Goal: Information Seeking & Learning: Learn about a topic

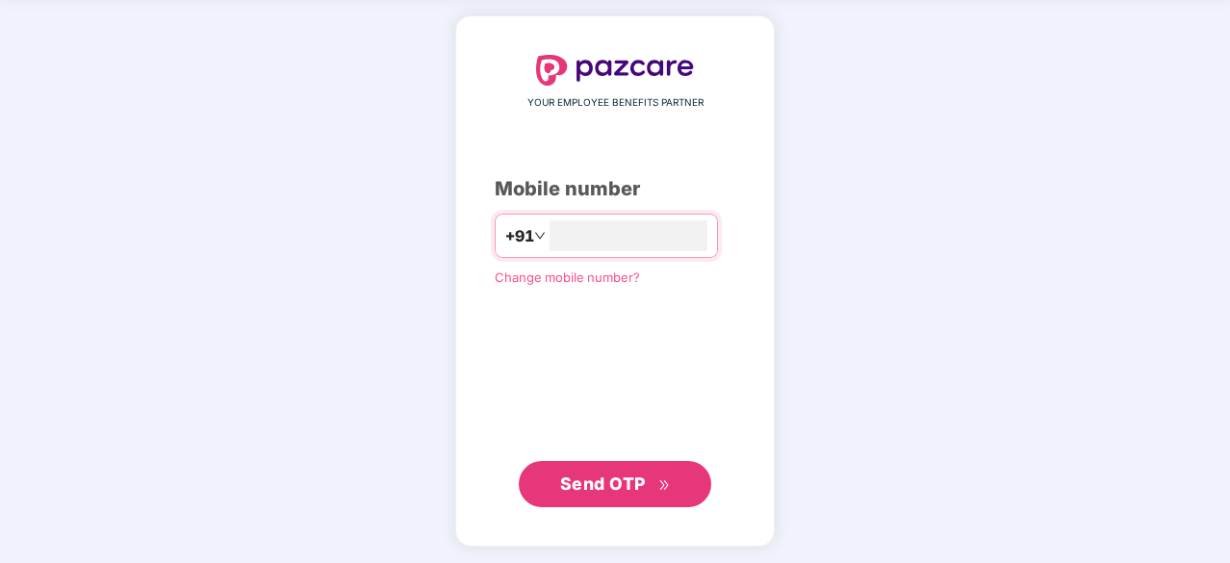
type input "**********"
click at [599, 466] on button "Send OTP" at bounding box center [615, 483] width 193 height 46
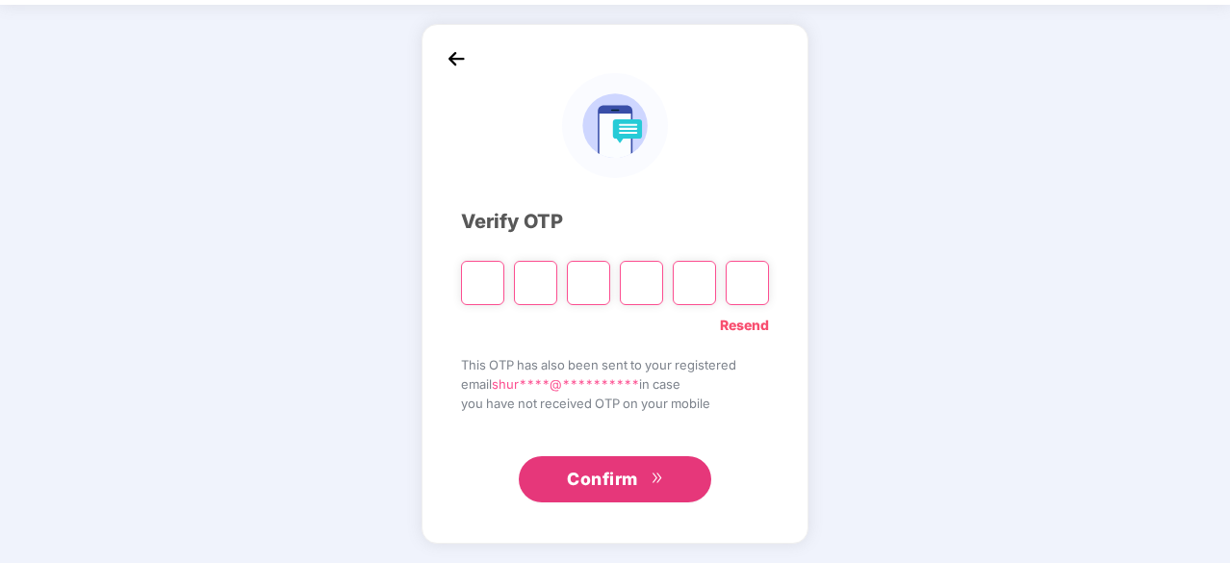
scroll to position [64, 0]
type input "*"
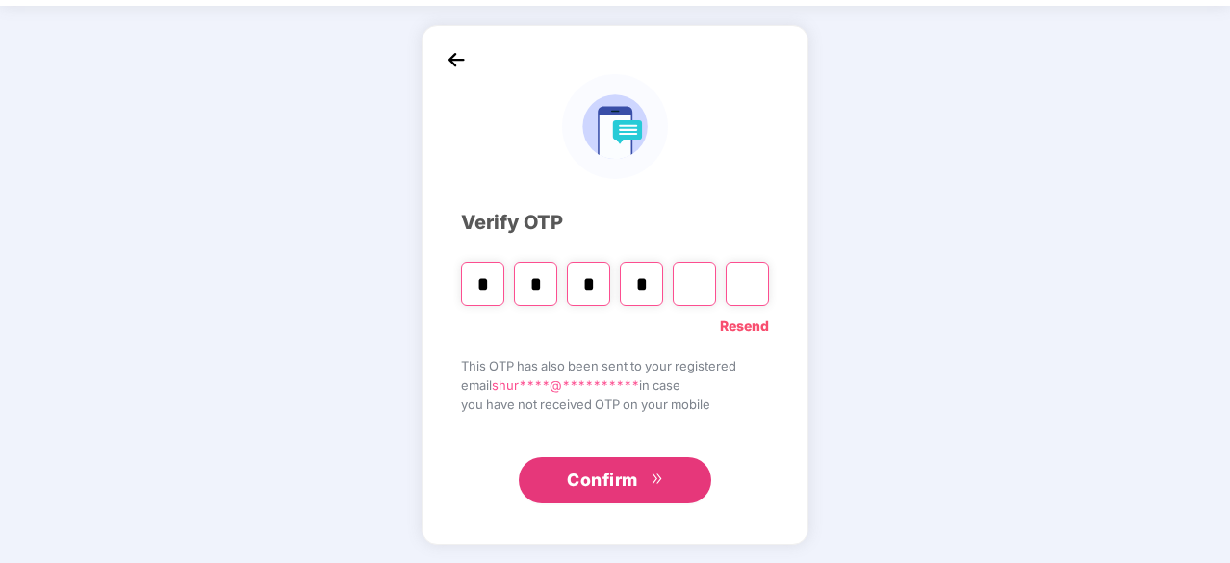
type input "*"
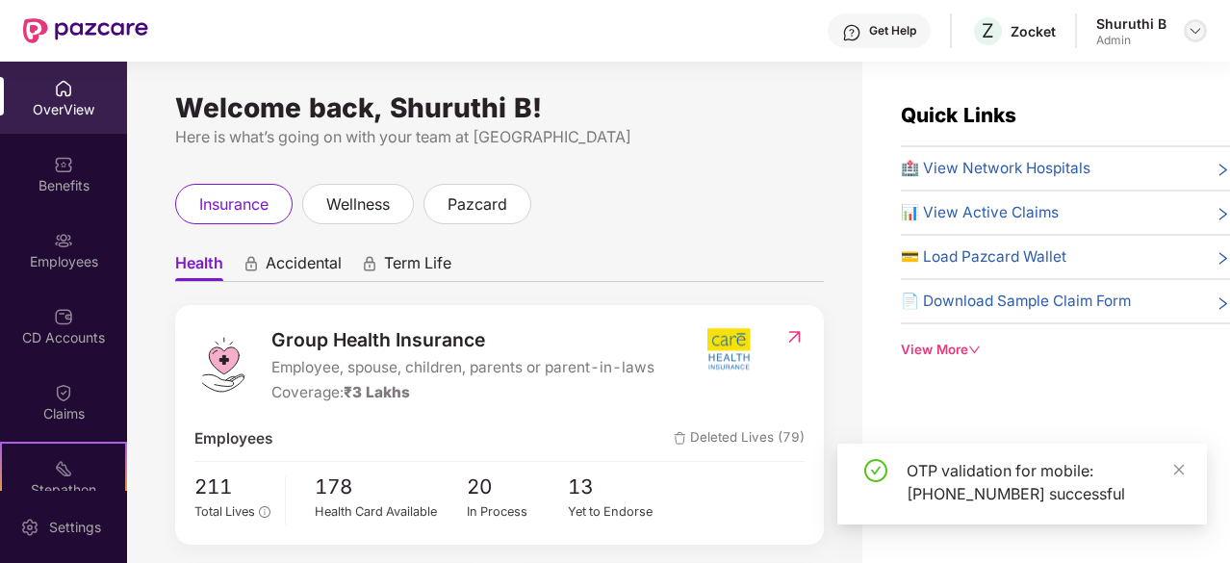
click at [1191, 37] on img at bounding box center [1195, 30] width 15 height 15
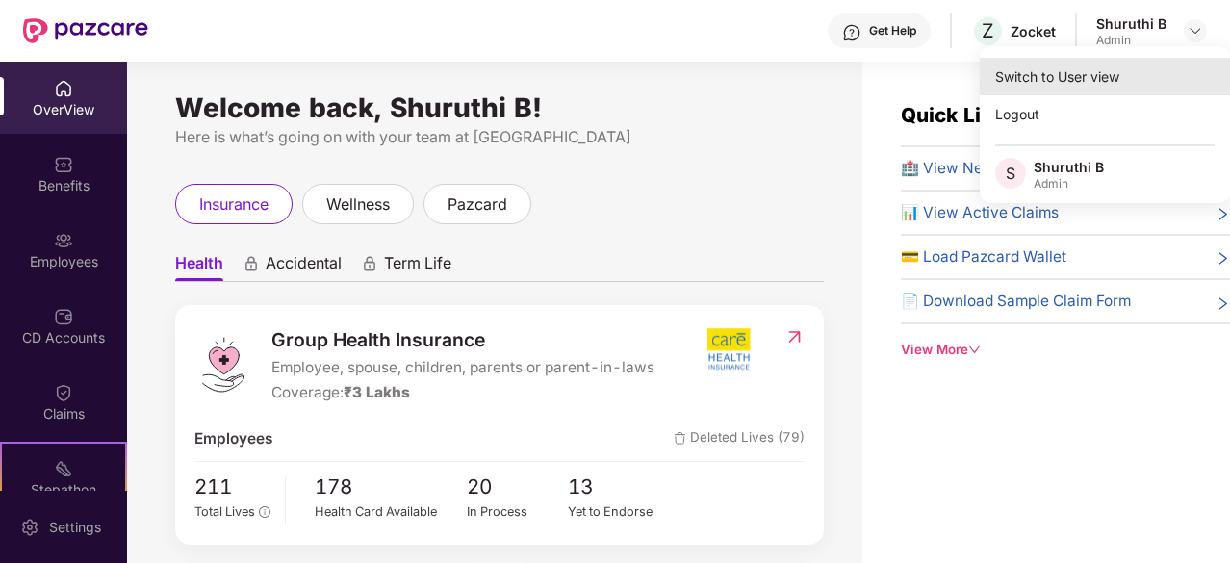
click at [1061, 86] on div "Switch to User view" at bounding box center [1105, 77] width 250 height 38
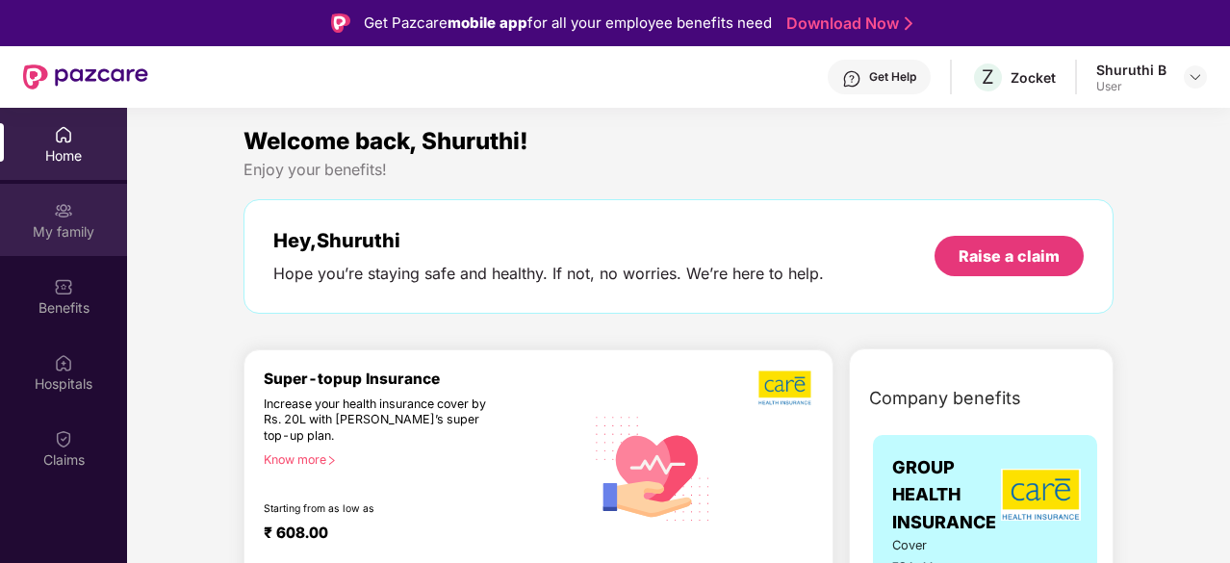
click at [84, 222] on div "My family" at bounding box center [63, 231] width 127 height 19
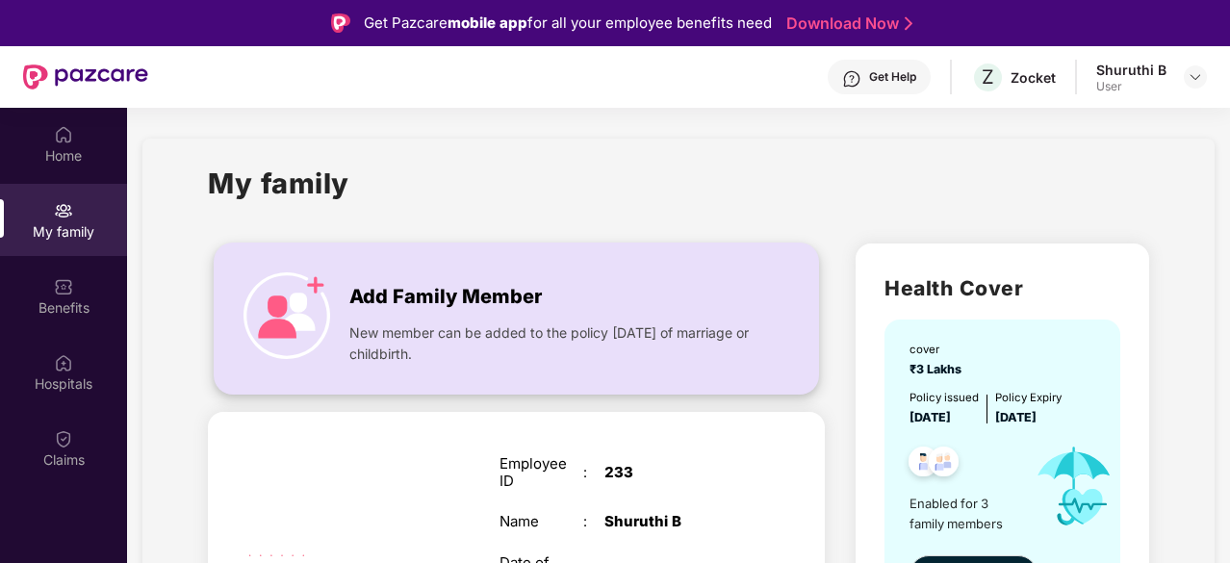
click at [287, 311] on img at bounding box center [287, 315] width 87 height 87
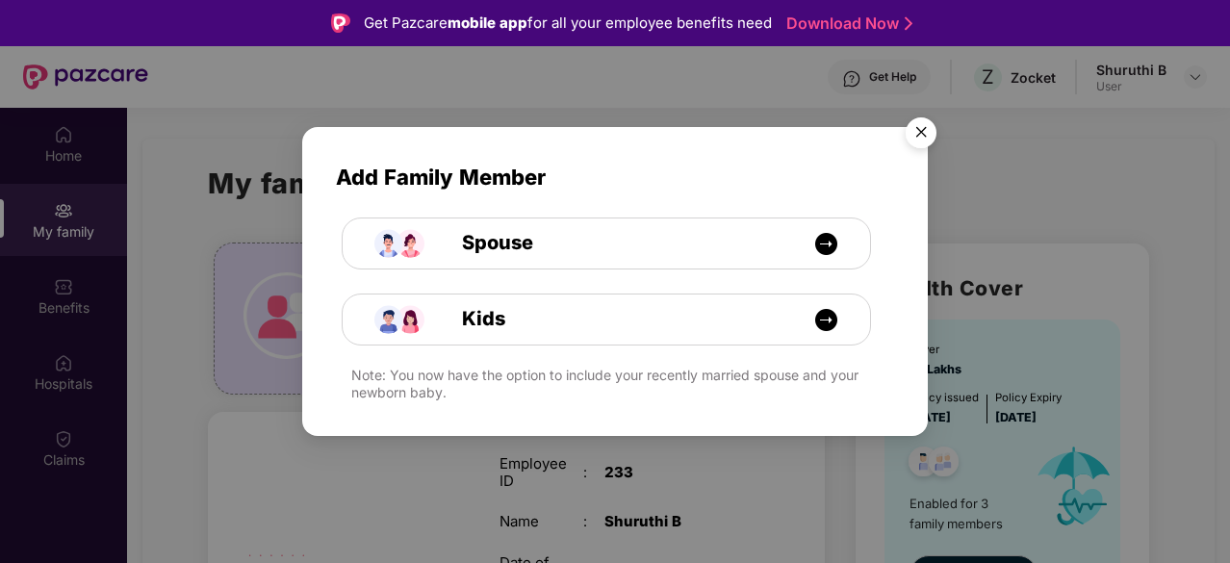
click at [931, 123] on img "Close" at bounding box center [921, 136] width 54 height 54
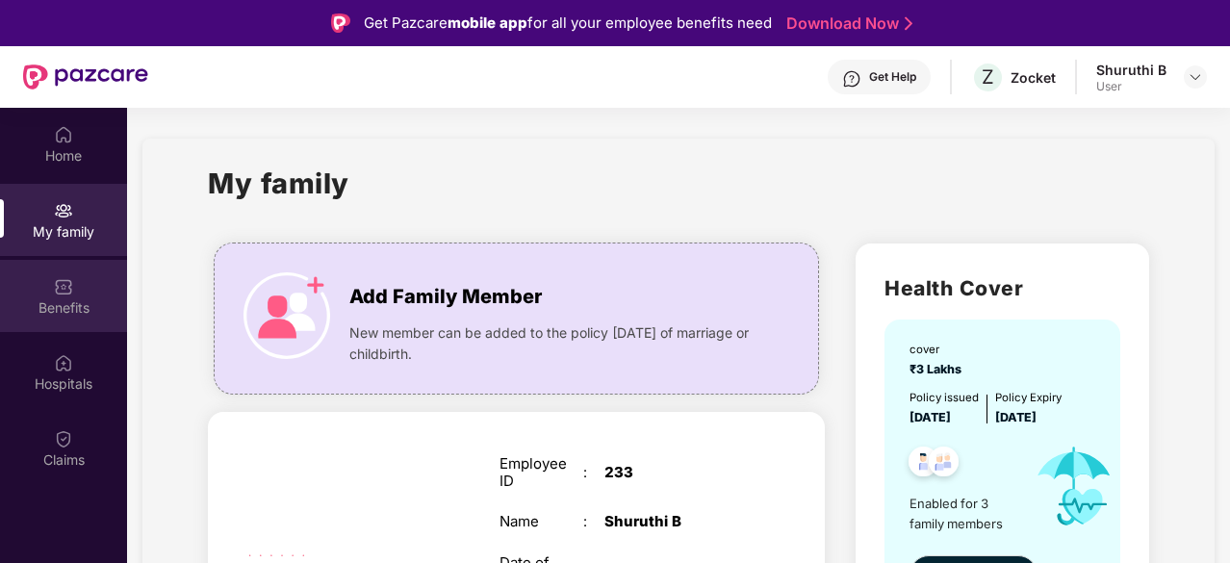
click at [60, 290] on img at bounding box center [63, 286] width 19 height 19
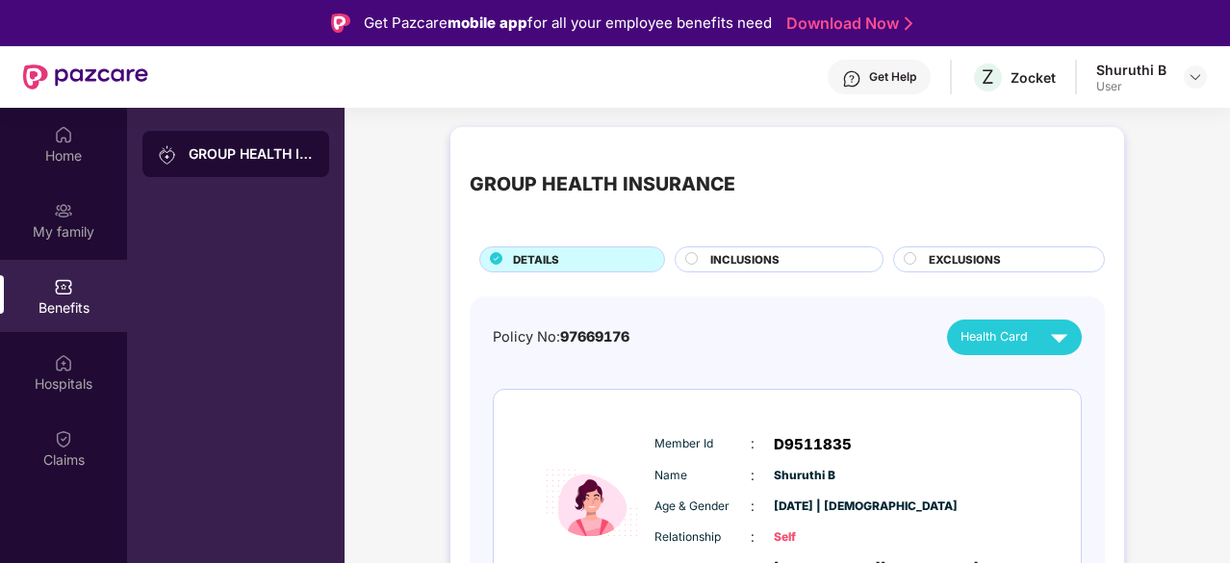
click at [734, 251] on span "INCLUSIONS" at bounding box center [744, 259] width 69 height 17
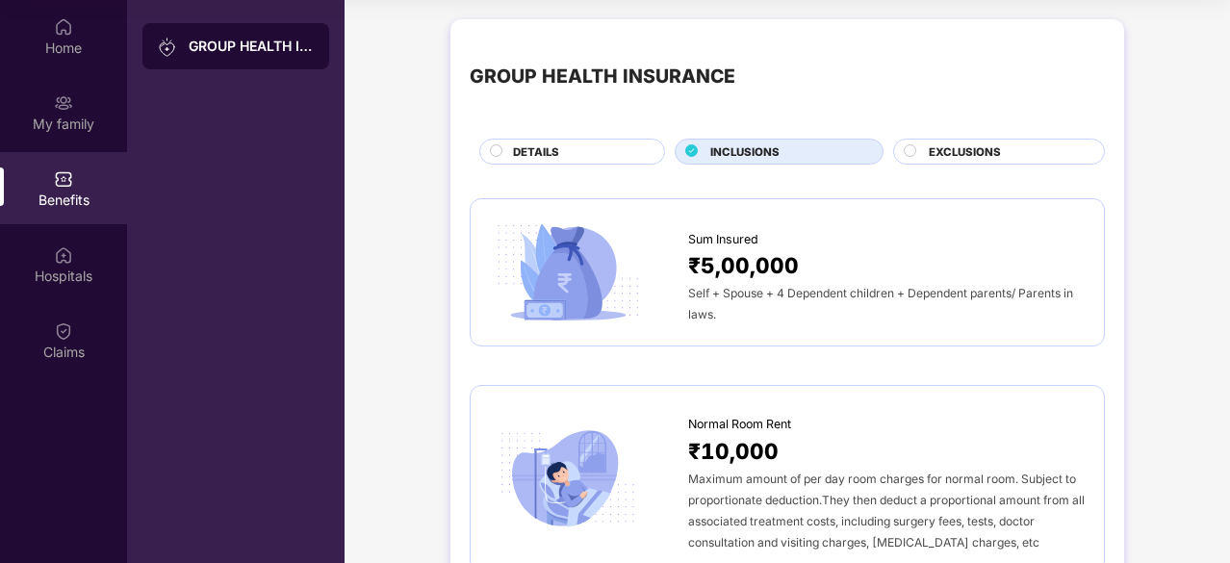
click at [956, 140] on div "EXCLUSIONS" at bounding box center [999, 152] width 212 height 26
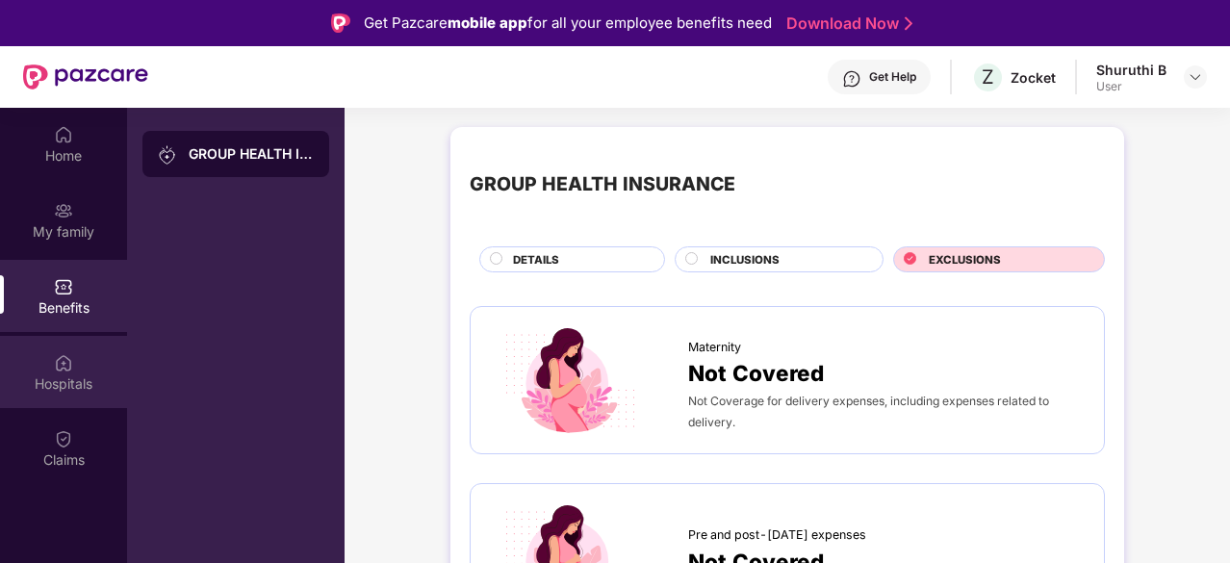
click at [63, 368] on img at bounding box center [63, 362] width 19 height 19
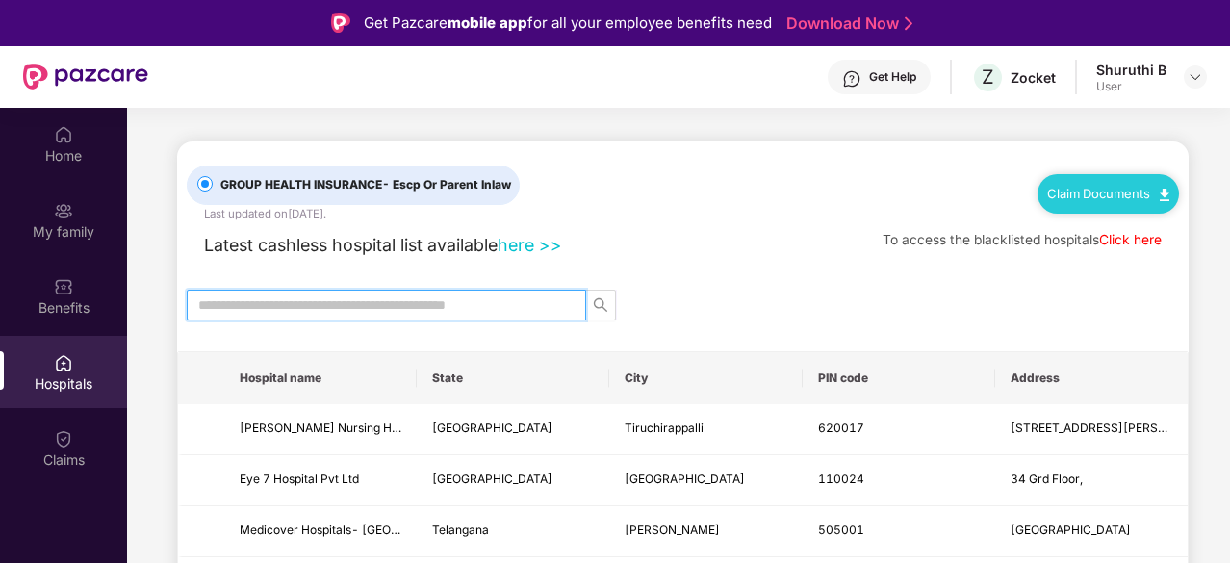
click at [289, 300] on input "text" at bounding box center [378, 305] width 361 height 21
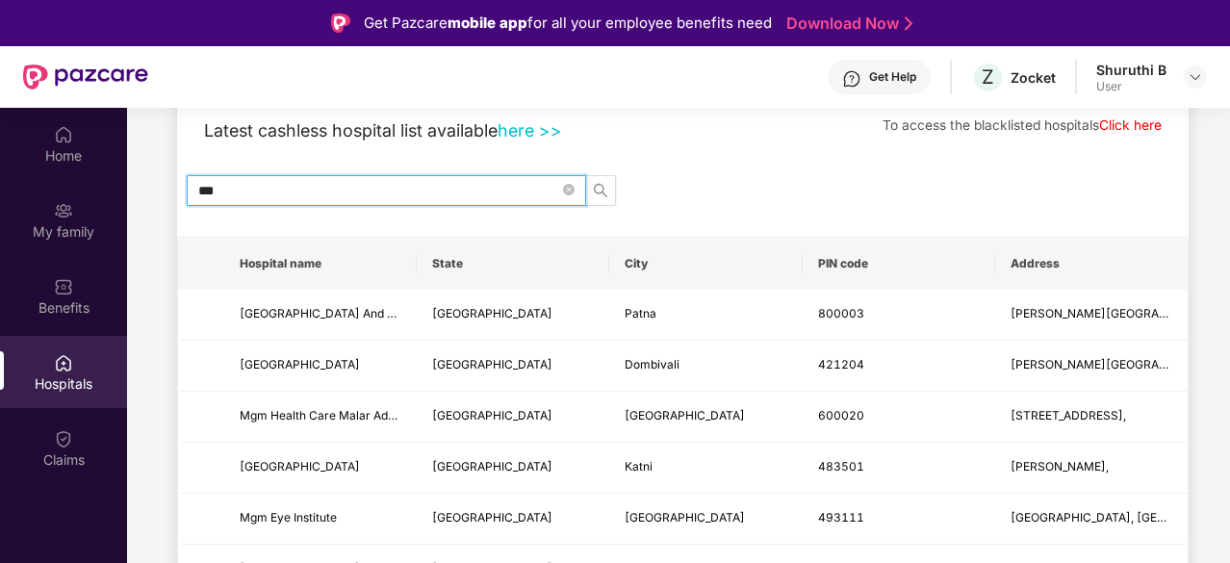
scroll to position [123, 0]
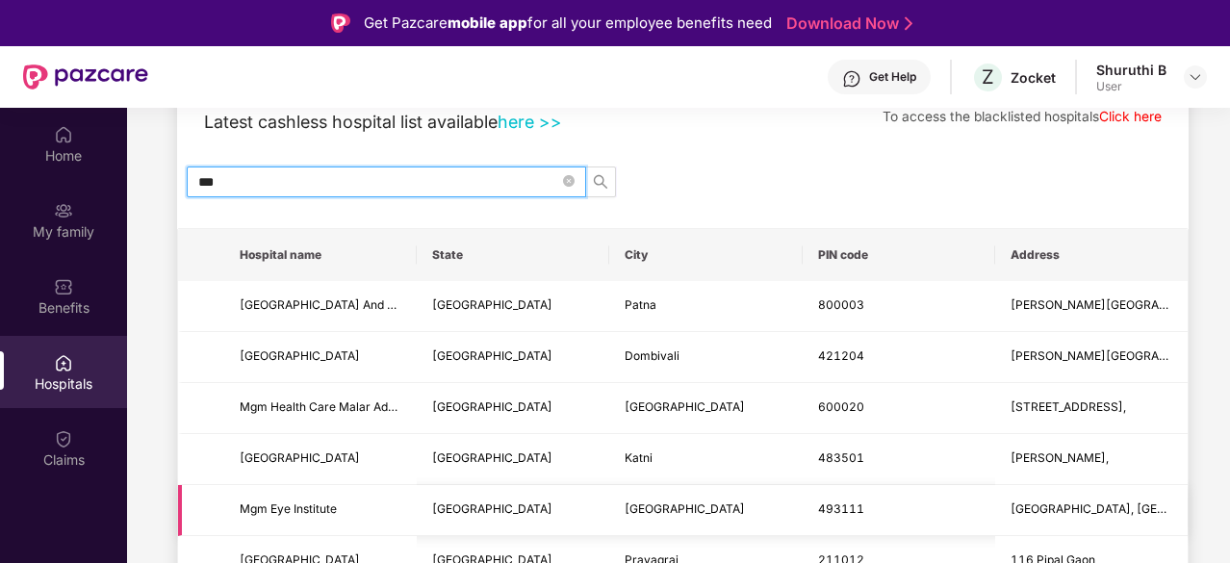
type input "***"
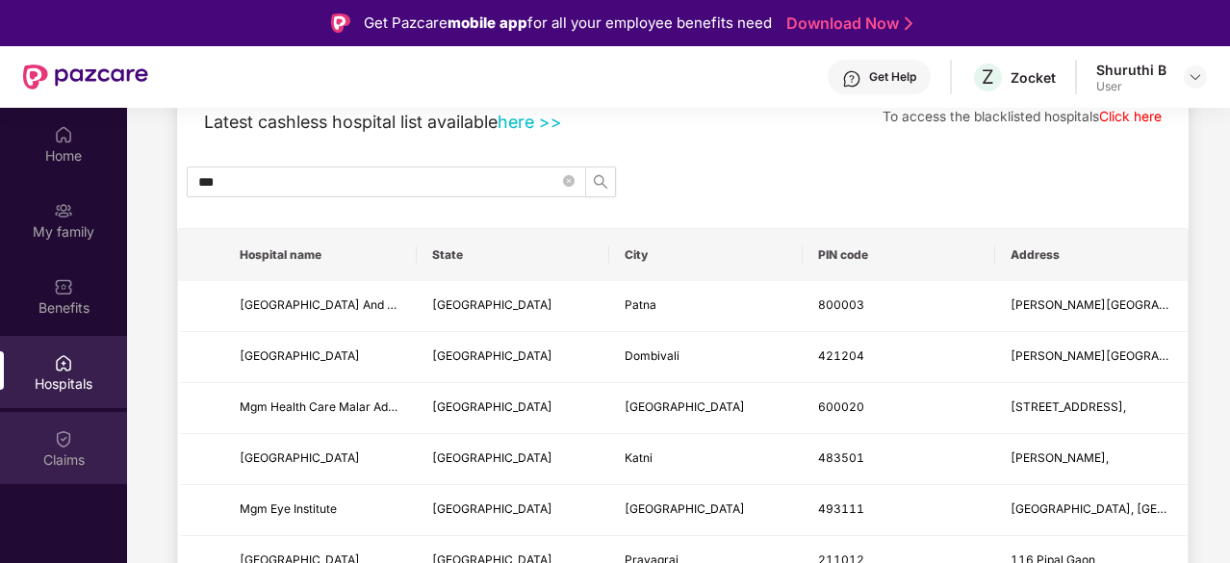
click at [70, 442] on img at bounding box center [63, 438] width 19 height 19
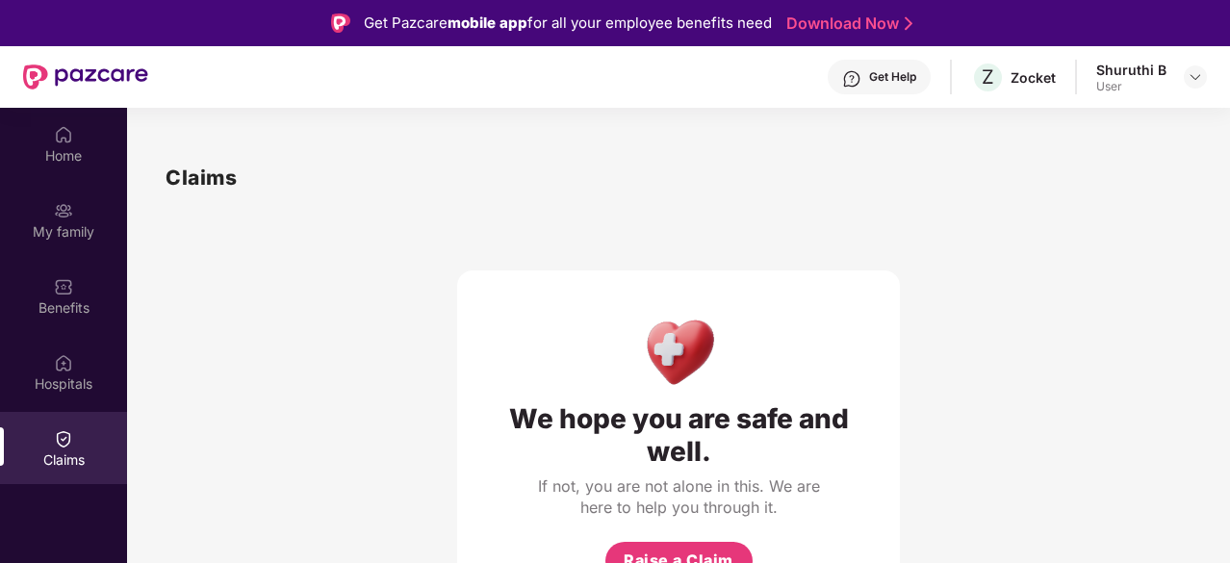
scroll to position [108, 0]
